Goal: Check status: Check status

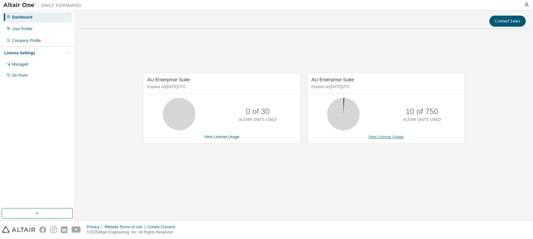
click at [385, 135] on link "View License Usage" at bounding box center [385, 137] width 35 height 5
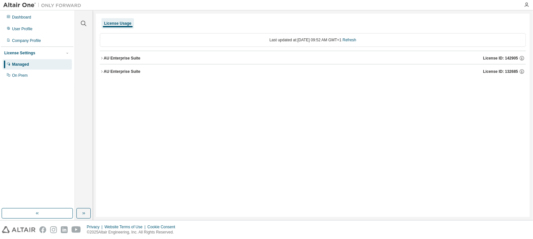
click at [122, 57] on div "AU Enterprise Suite" at bounding box center [122, 58] width 37 height 5
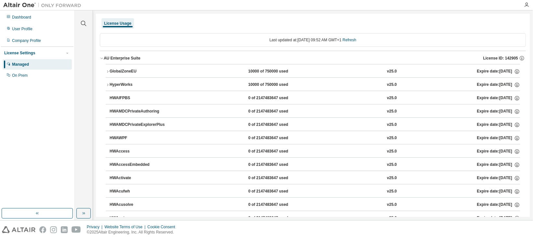
click at [123, 59] on div "AU Enterprise Suite" at bounding box center [122, 58] width 37 height 5
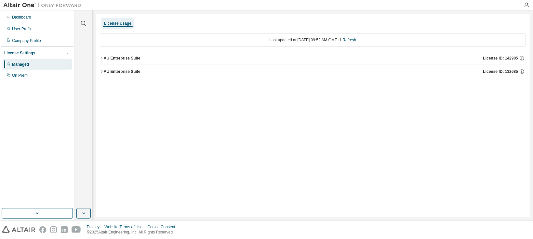
click at [119, 72] on div "AU Enterprise Suite" at bounding box center [122, 71] width 37 height 5
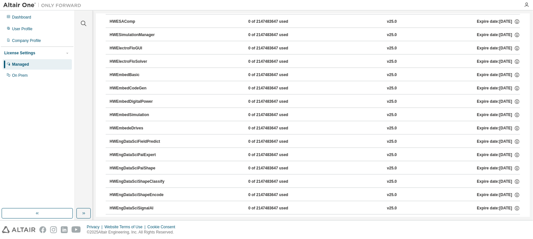
scroll to position [867, 0]
